Goal: Use online tool/utility: Utilize a website feature to perform a specific function

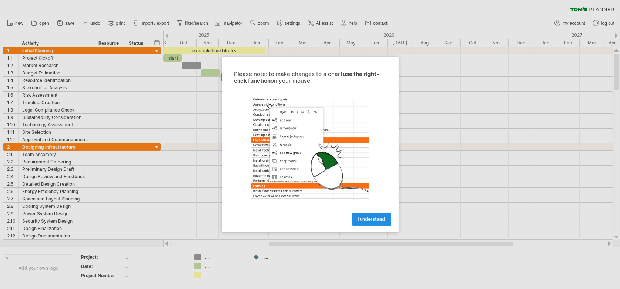
click at [368, 221] on span "I understand" at bounding box center [371, 220] width 27 height 6
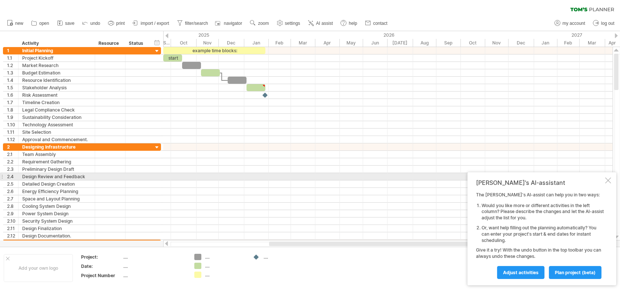
click at [606, 180] on div at bounding box center [608, 180] width 6 height 6
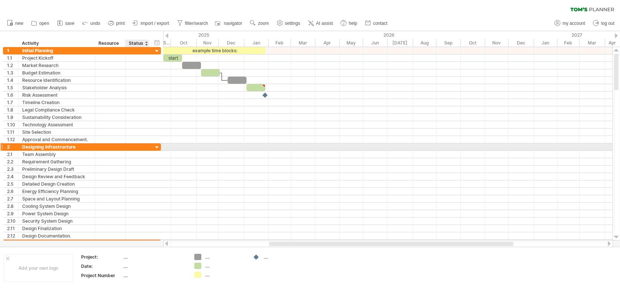
click at [155, 146] on div at bounding box center [157, 147] width 7 height 7
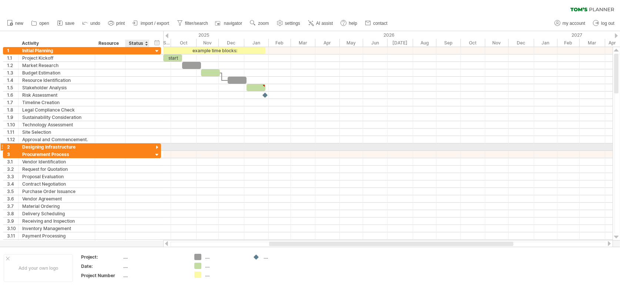
click at [155, 146] on div at bounding box center [157, 147] width 7 height 7
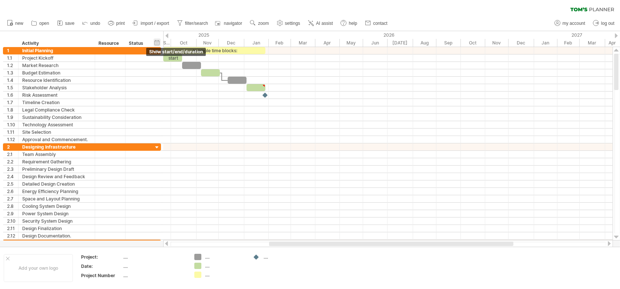
click at [155, 43] on div "hide start/end/duration show start/end/duration" at bounding box center [157, 42] width 7 height 8
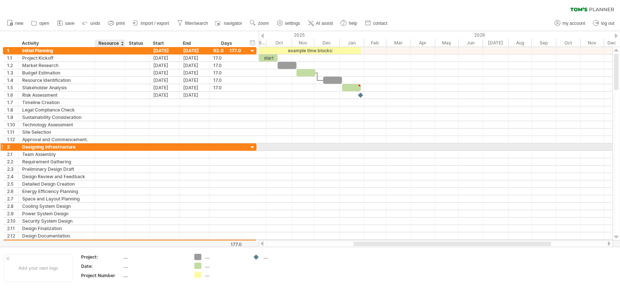
click at [113, 148] on div at bounding box center [110, 146] width 23 height 7
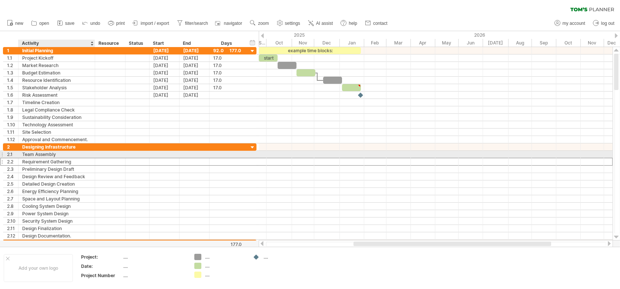
click at [68, 158] on div "Requirement Gathering" at bounding box center [56, 161] width 69 height 7
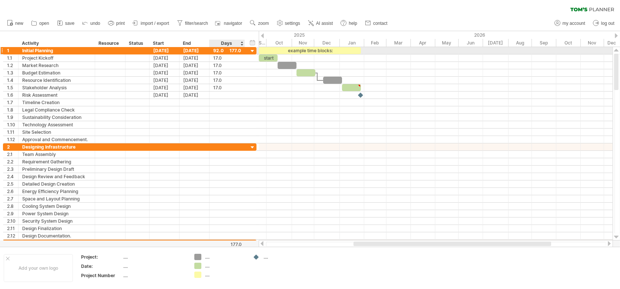
click at [251, 51] on div at bounding box center [252, 51] width 7 height 7
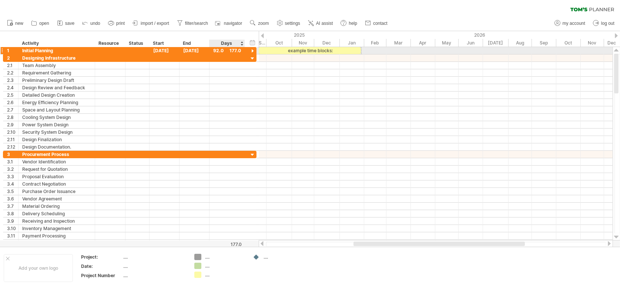
click at [252, 51] on div at bounding box center [252, 51] width 7 height 7
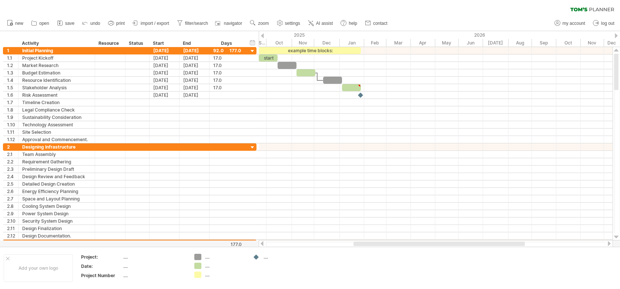
click at [262, 35] on div at bounding box center [262, 35] width 3 height 5
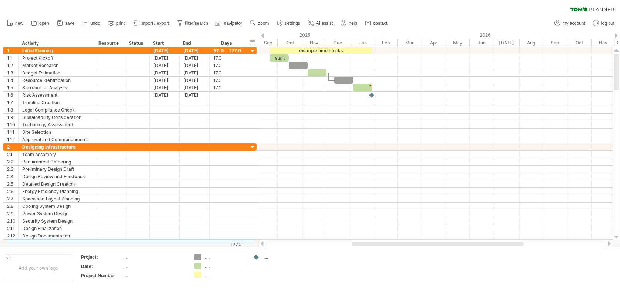
click at [263, 33] on div at bounding box center [262, 35] width 3 height 5
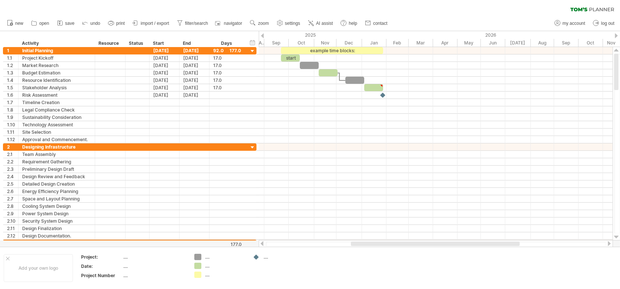
click at [263, 33] on div at bounding box center [262, 35] width 3 height 5
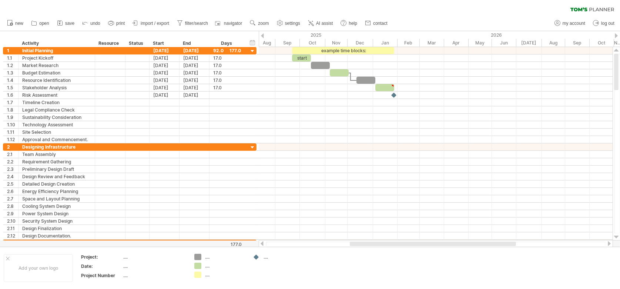
click at [263, 33] on div at bounding box center [262, 35] width 3 height 5
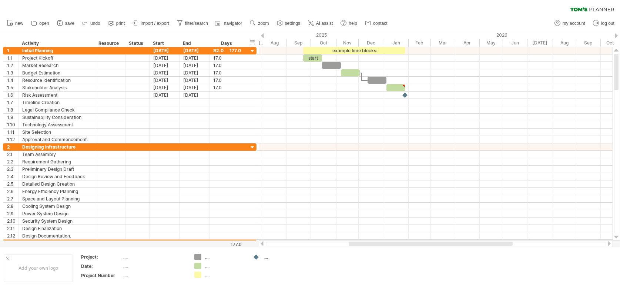
click at [263, 33] on div at bounding box center [262, 35] width 3 height 5
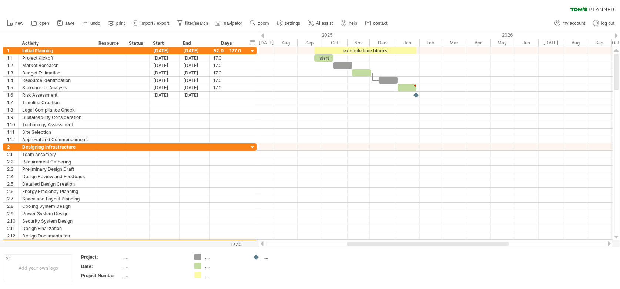
click at [263, 33] on div at bounding box center [262, 35] width 3 height 5
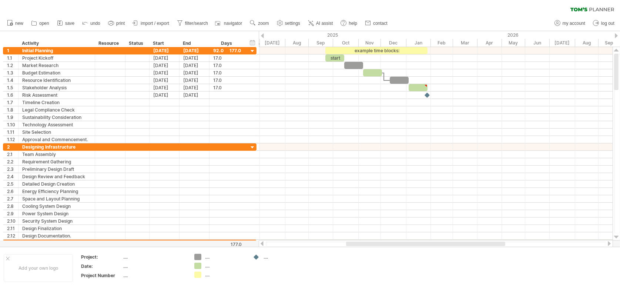
click at [263, 33] on div at bounding box center [262, 35] width 3 height 5
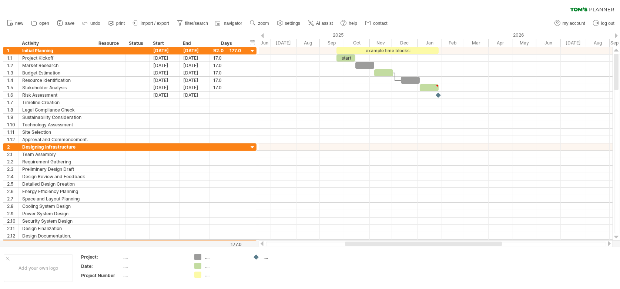
click at [263, 33] on div at bounding box center [262, 35] width 3 height 5
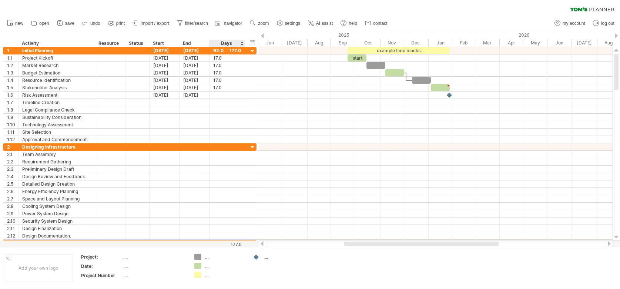
click at [223, 45] on div "Days" at bounding box center [226, 43] width 35 height 7
click at [187, 42] on div "End" at bounding box center [194, 43] width 22 height 7
click at [164, 42] on div "Start" at bounding box center [164, 43] width 22 height 7
click at [101, 41] on div "Resource" at bounding box center [109, 43] width 23 height 7
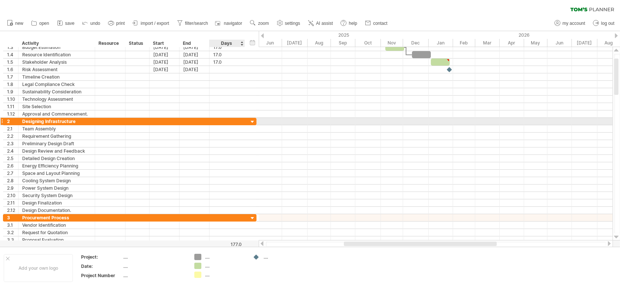
click at [252, 121] on div at bounding box center [252, 121] width 7 height 7
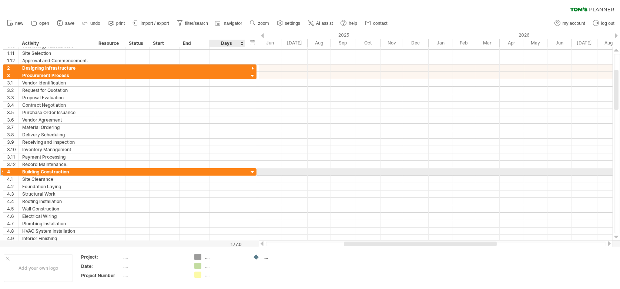
click at [252, 171] on div at bounding box center [252, 172] width 7 height 7
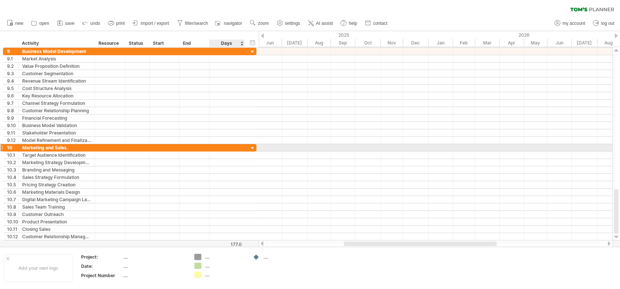
click at [251, 148] on div at bounding box center [252, 148] width 7 height 7
